Goal: Information Seeking & Learning: Learn about a topic

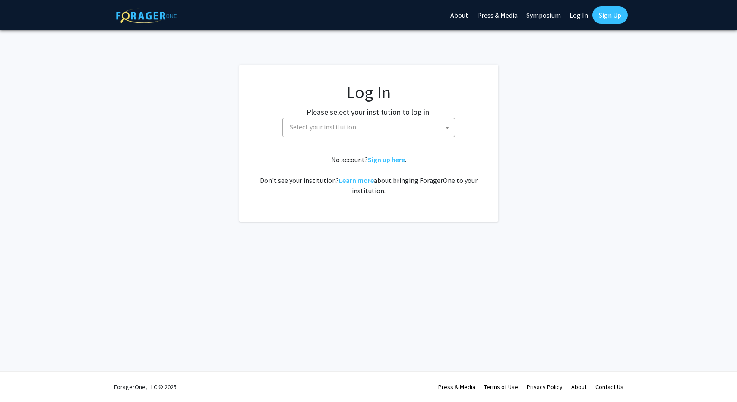
select select
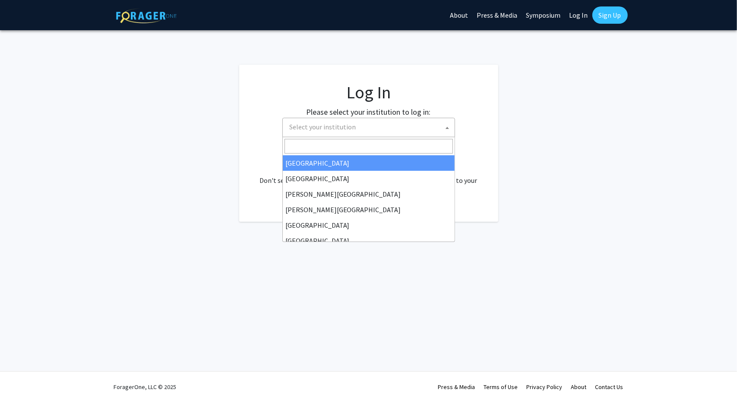
click at [367, 122] on span "Select your institution" at bounding box center [370, 127] width 168 height 18
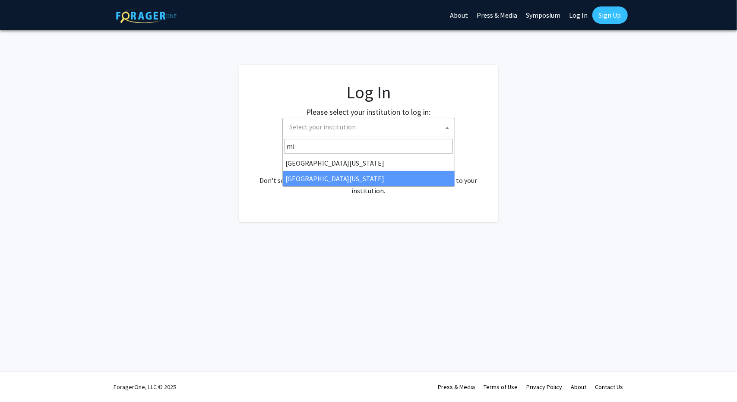
type input "mi"
select select "33"
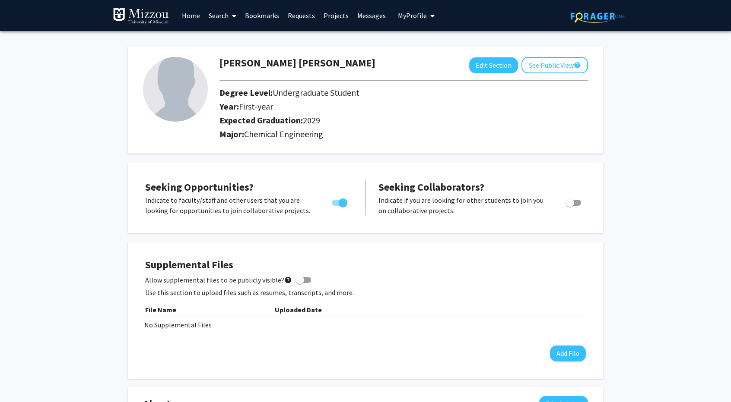
click at [233, 16] on icon at bounding box center [234, 16] width 4 height 7
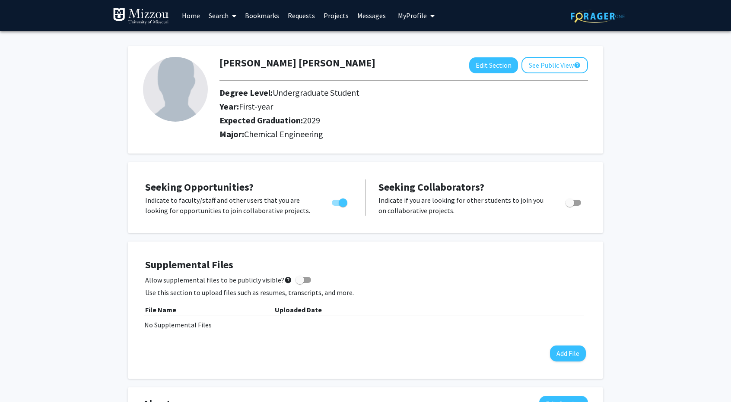
click at [192, 20] on link "Home" at bounding box center [190, 15] width 27 height 30
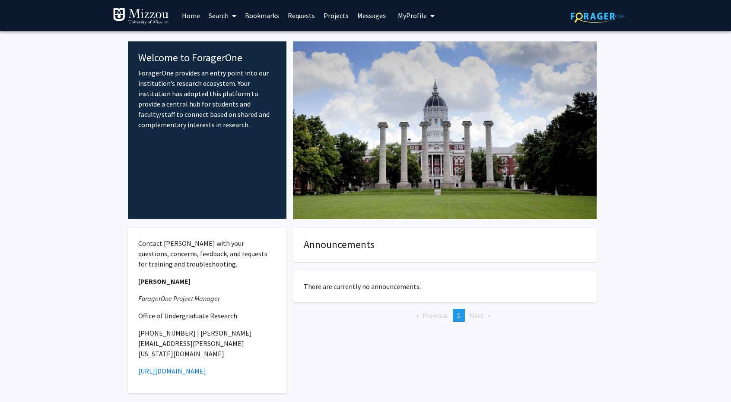
click at [229, 12] on span at bounding box center [232, 16] width 8 height 30
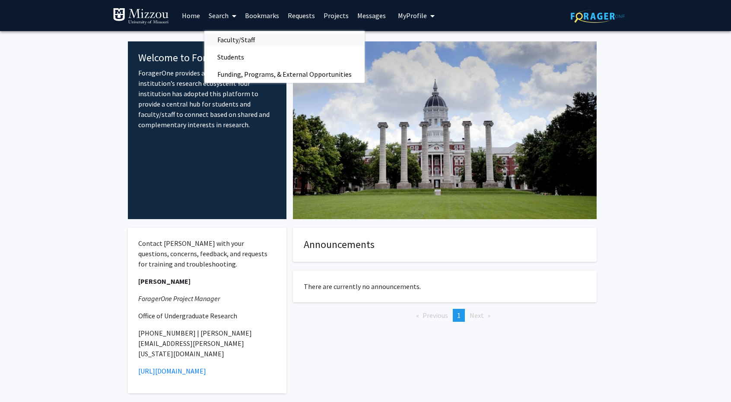
click at [227, 38] on span "Faculty/Staff" at bounding box center [235, 39] width 63 height 17
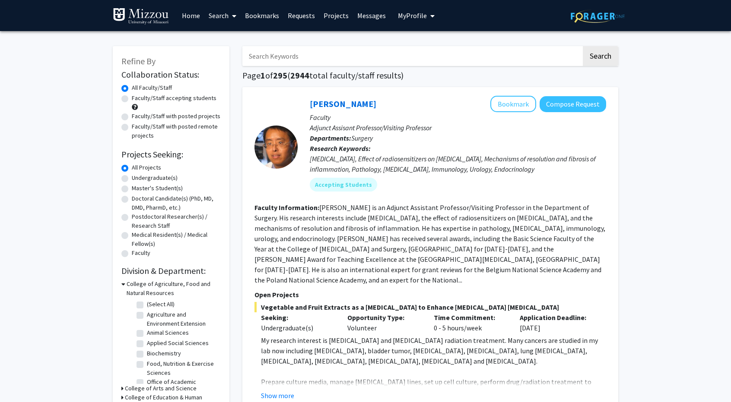
click at [180, 95] on label "Faculty/Staff accepting students" at bounding box center [174, 98] width 85 height 9
click at [137, 95] on input "Faculty/Staff accepting students" at bounding box center [135, 97] width 6 height 6
radio input "true"
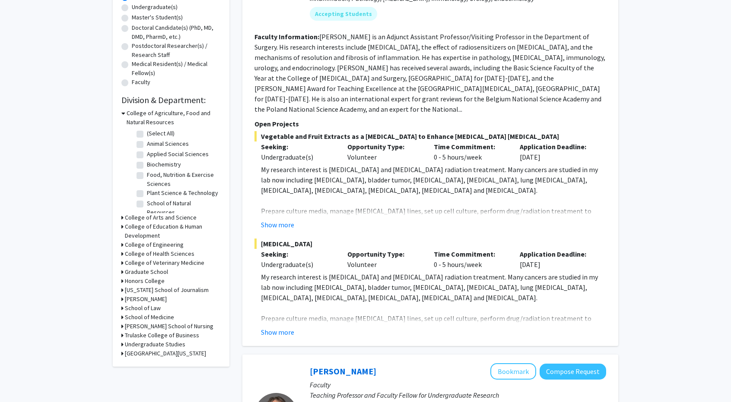
scroll to position [180, 0]
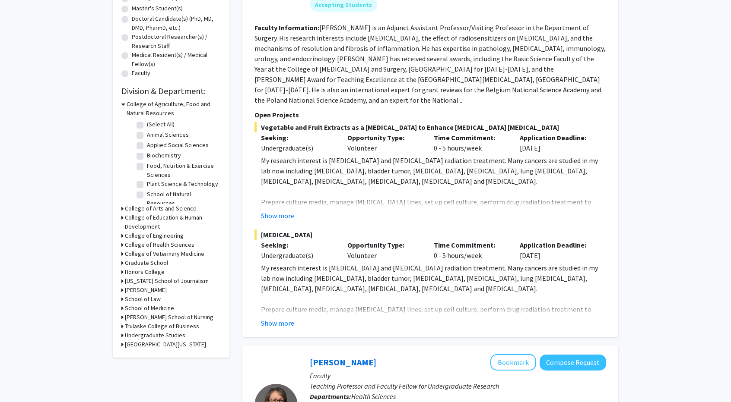
click at [155, 233] on h3 "College of Engineering" at bounding box center [154, 235] width 59 height 9
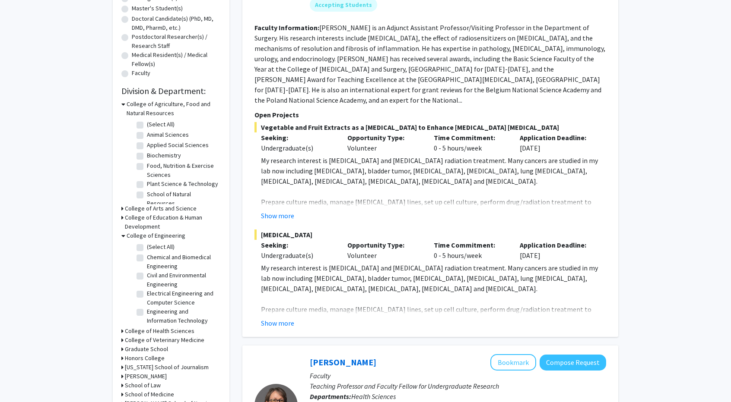
click at [147, 254] on label "Chemical and Biomedical Engineering" at bounding box center [183, 262] width 72 height 18
click at [147, 254] on input "Chemical and Biomedical Engineering" at bounding box center [150, 256] width 6 height 6
checkbox input "true"
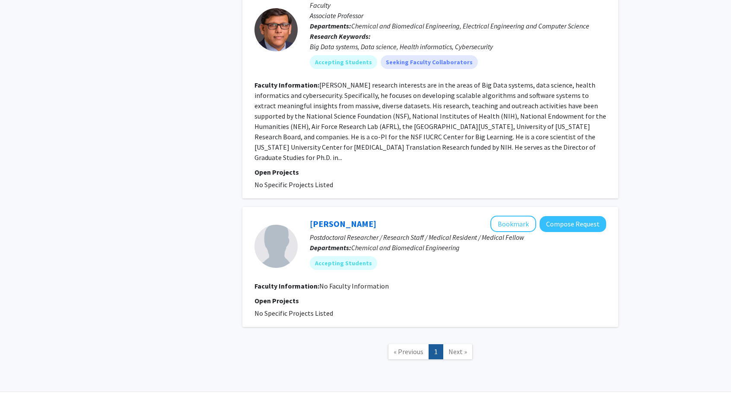
scroll to position [927, 0]
